Goal: Task Accomplishment & Management: Use online tool/utility

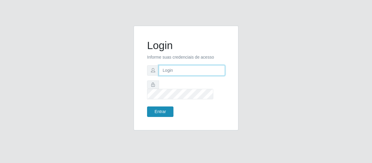
type input "[EMAIL_ADDRESS][DOMAIN_NAME]"
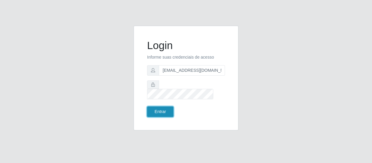
click at [157, 108] on button "Entrar" at bounding box center [160, 112] width 26 height 10
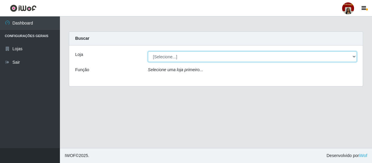
click at [355, 56] on select "[Selecione...] Mar Vermelho - Loja 04" at bounding box center [252, 57] width 209 height 10
select select "251"
click at [148, 52] on select "[Selecione...] Mar Vermelho - Loja 04" at bounding box center [252, 57] width 209 height 10
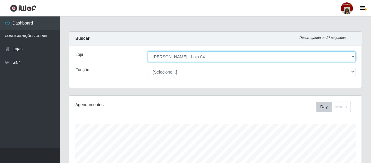
scroll to position [124, 292]
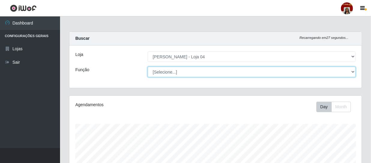
click at [354, 72] on select "[Selecione...] ASG ASG + ASG ++ Auxiliar de Depósito Auxiliar de Depósito + Aux…" at bounding box center [252, 72] width 208 height 10
select select "22"
click at [148, 67] on select "[Selecione...] ASG ASG + ASG ++ Auxiliar de Depósito Auxiliar de Depósito + Aux…" at bounding box center [252, 72] width 208 height 10
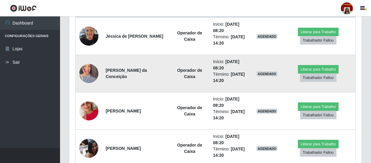
scroll to position [191, 0]
